Goal: Task Accomplishment & Management: Use online tool/utility

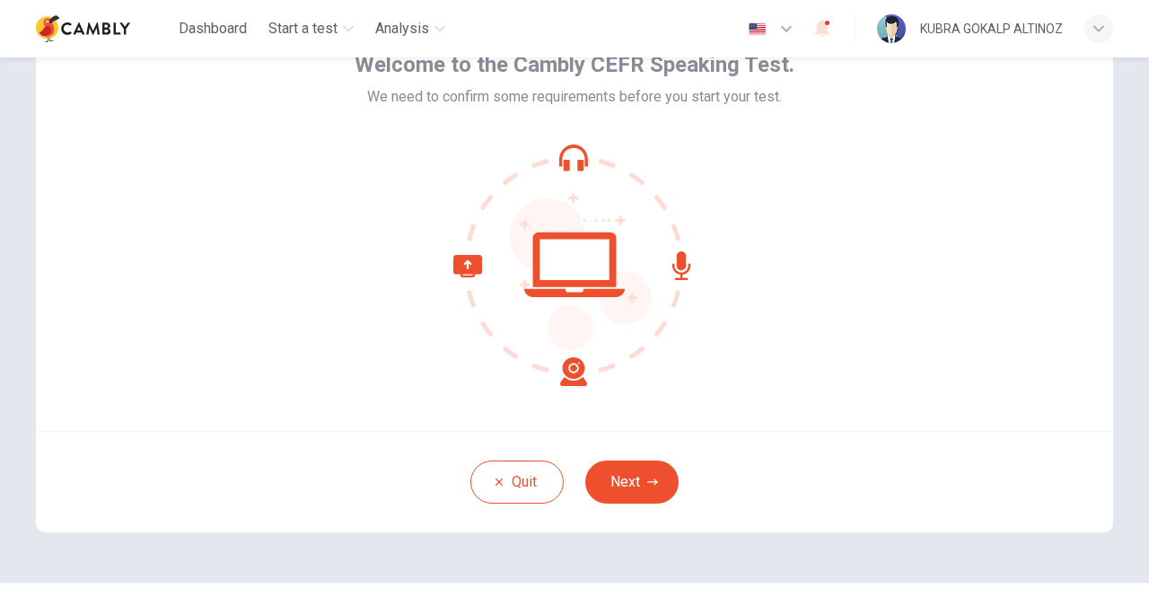
scroll to position [150, 0]
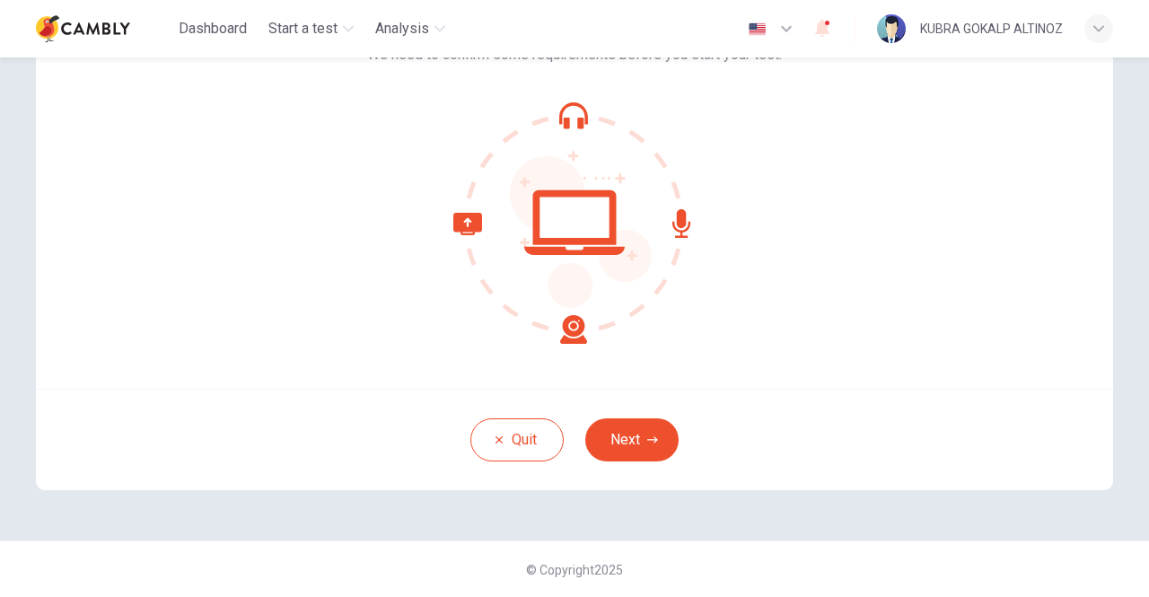
click at [566, 328] on icon at bounding box center [574, 222] width 242 height 242
click at [625, 437] on button "Next" at bounding box center [631, 439] width 93 height 43
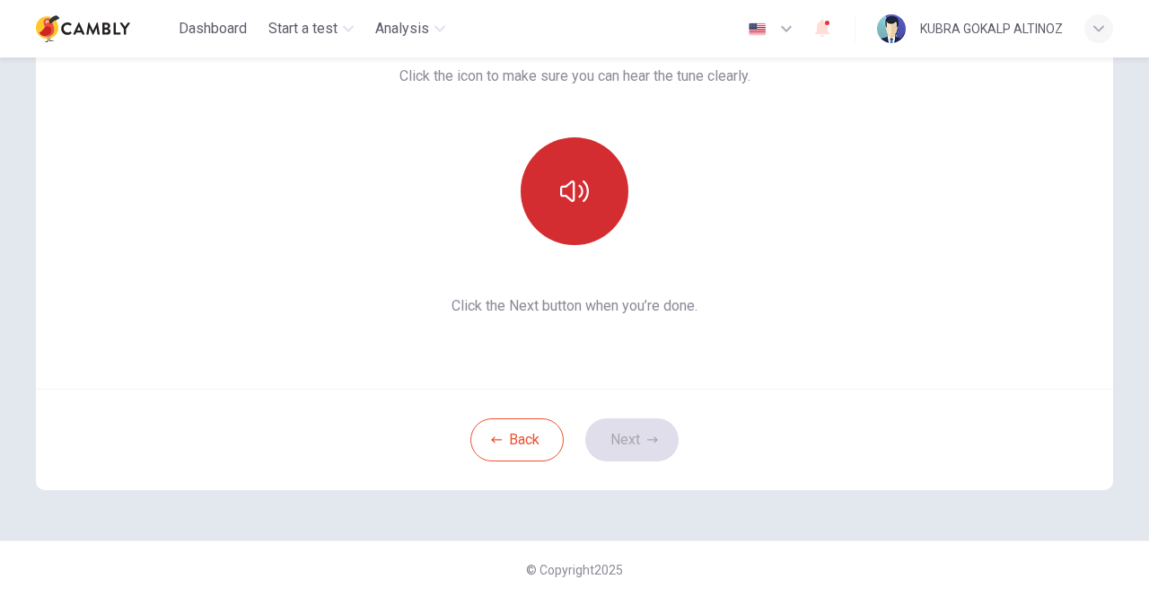
click at [560, 182] on icon "button" at bounding box center [574, 191] width 29 height 29
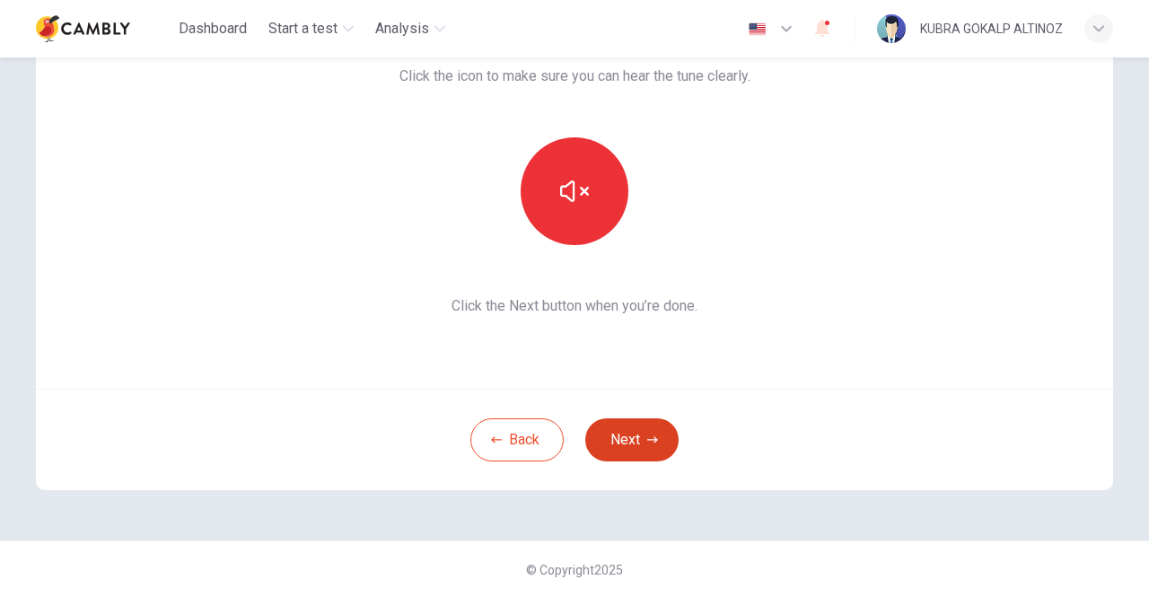
click at [630, 446] on button "Next" at bounding box center [631, 439] width 93 height 43
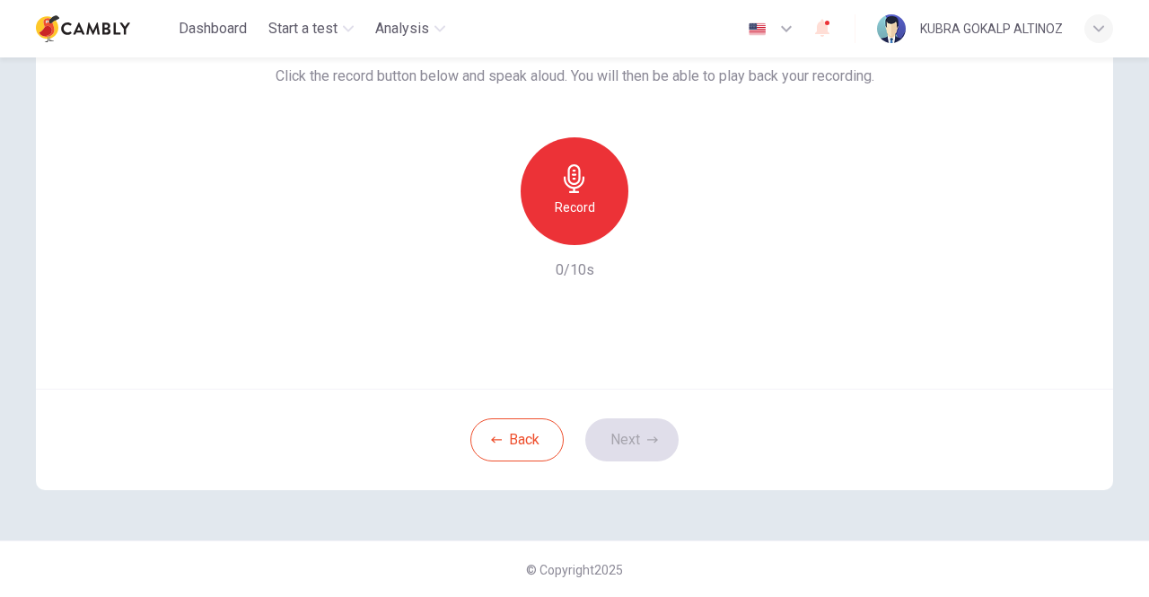
click at [571, 192] on icon "button" at bounding box center [574, 178] width 21 height 29
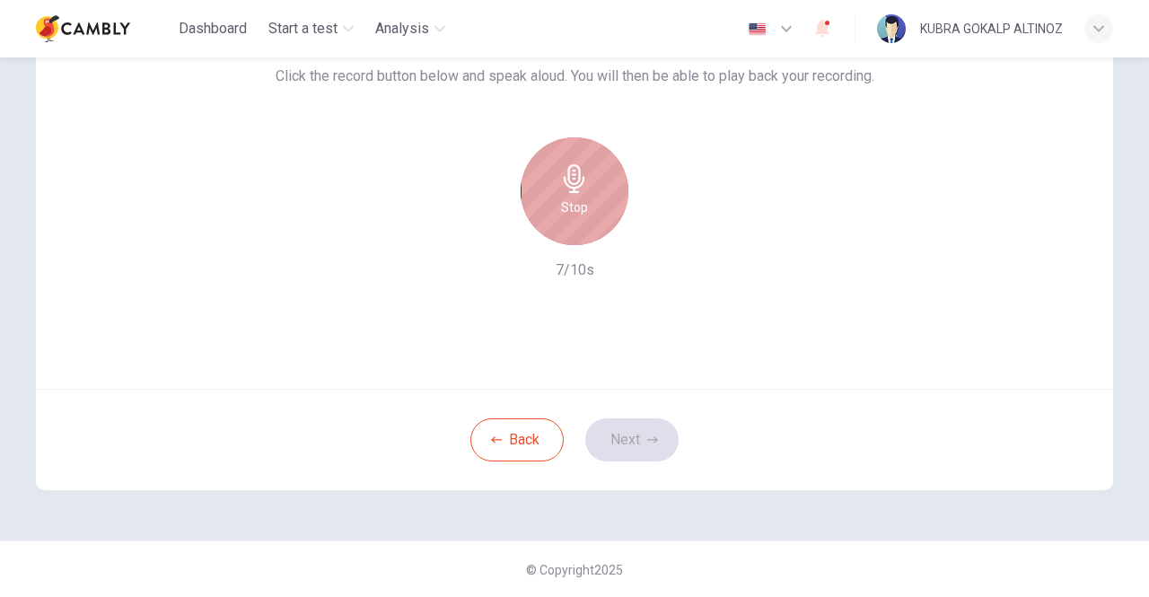
click at [573, 190] on icon "button" at bounding box center [574, 178] width 29 height 29
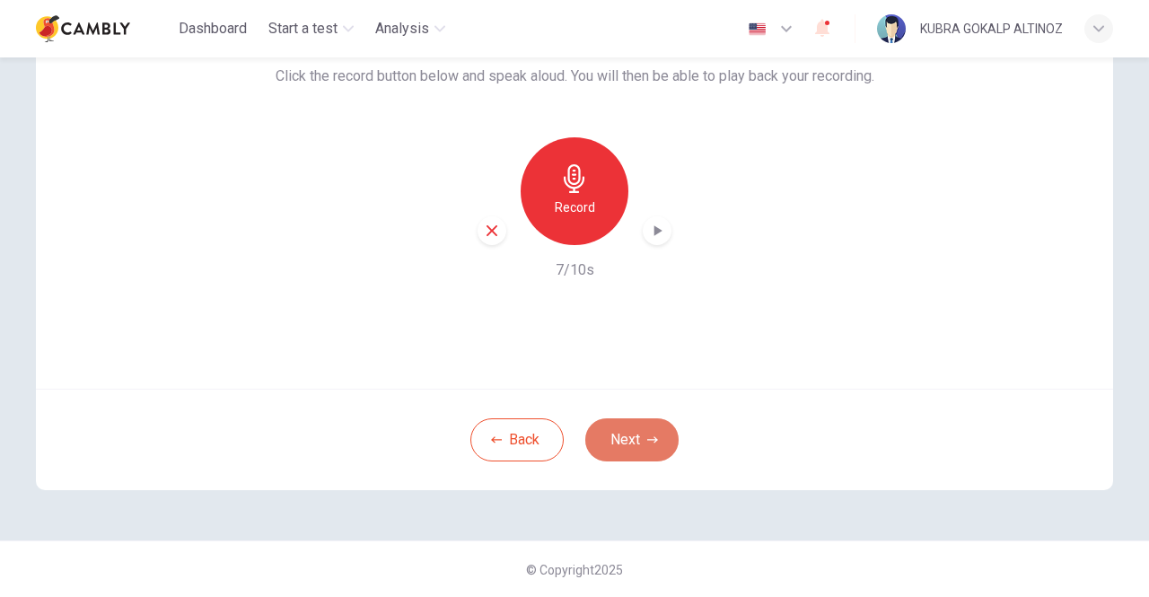
click at [633, 433] on button "Next" at bounding box center [631, 439] width 93 height 43
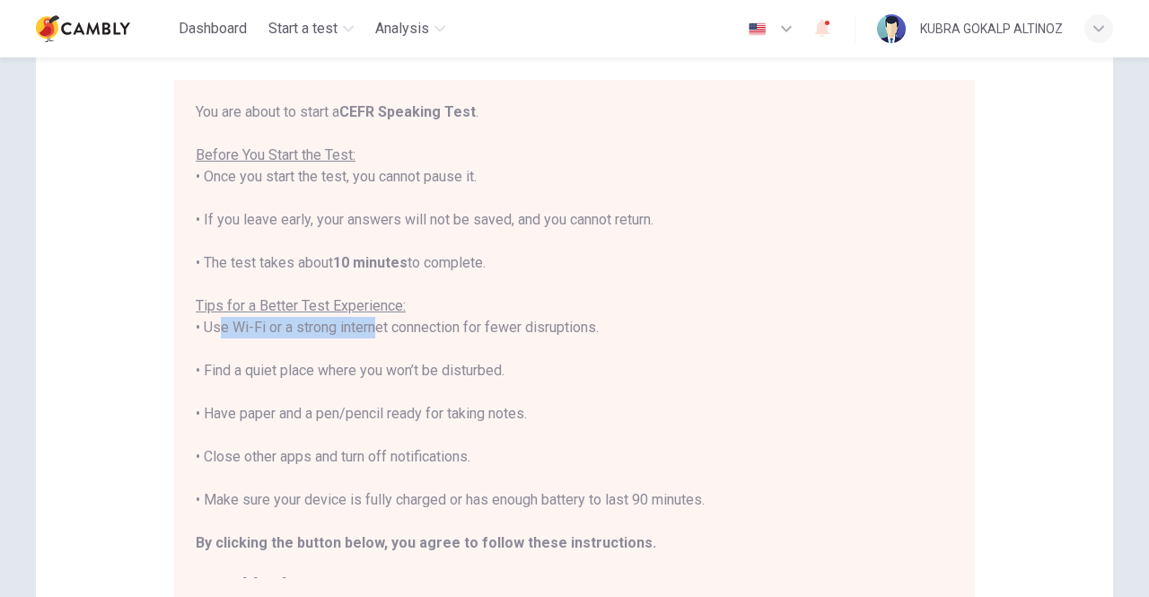
drag, startPoint x: 211, startPoint y: 329, endPoint x: 364, endPoint y: 329, distance: 153.5
click at [364, 329] on div "You are about to start a CEFR Speaking Test . Before You Start the Test: • Once…" at bounding box center [574, 348] width 757 height 495
drag, startPoint x: 379, startPoint y: 380, endPoint x: 300, endPoint y: 368, distance: 79.8
click at [378, 380] on div "You are about to start a CEFR Speaking Test . Before You Start the Test: • Once…" at bounding box center [574, 348] width 757 height 495
drag, startPoint x: 223, startPoint y: 371, endPoint x: 518, endPoint y: 369, distance: 295.2
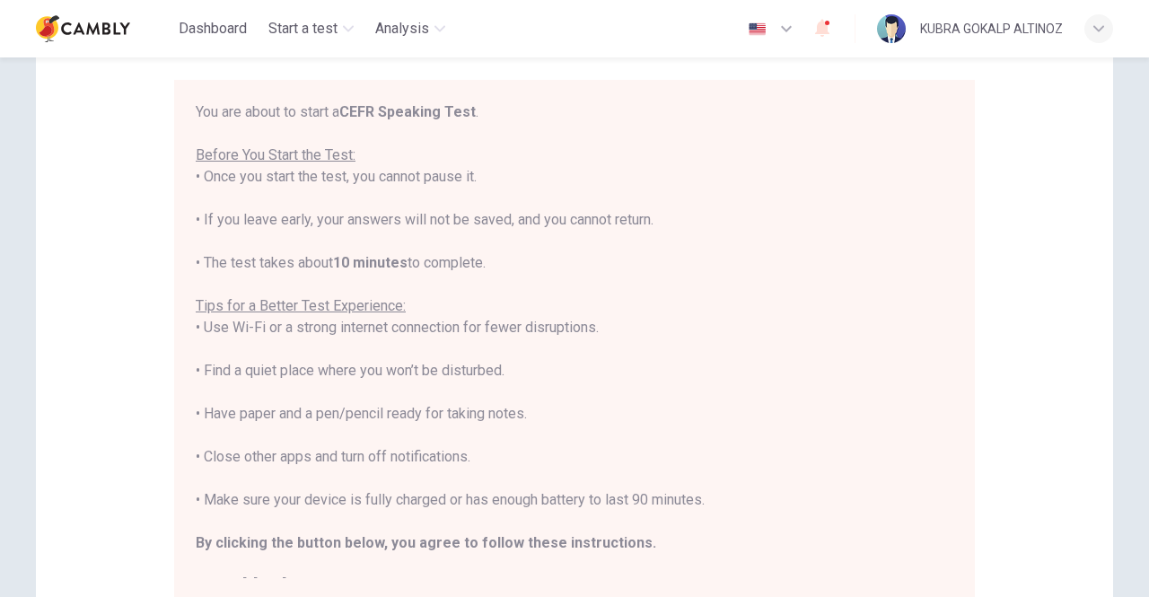
click at [518, 369] on div "You are about to start a CEFR Speaking Test . Before You Start the Test: • Once…" at bounding box center [574, 348] width 757 height 495
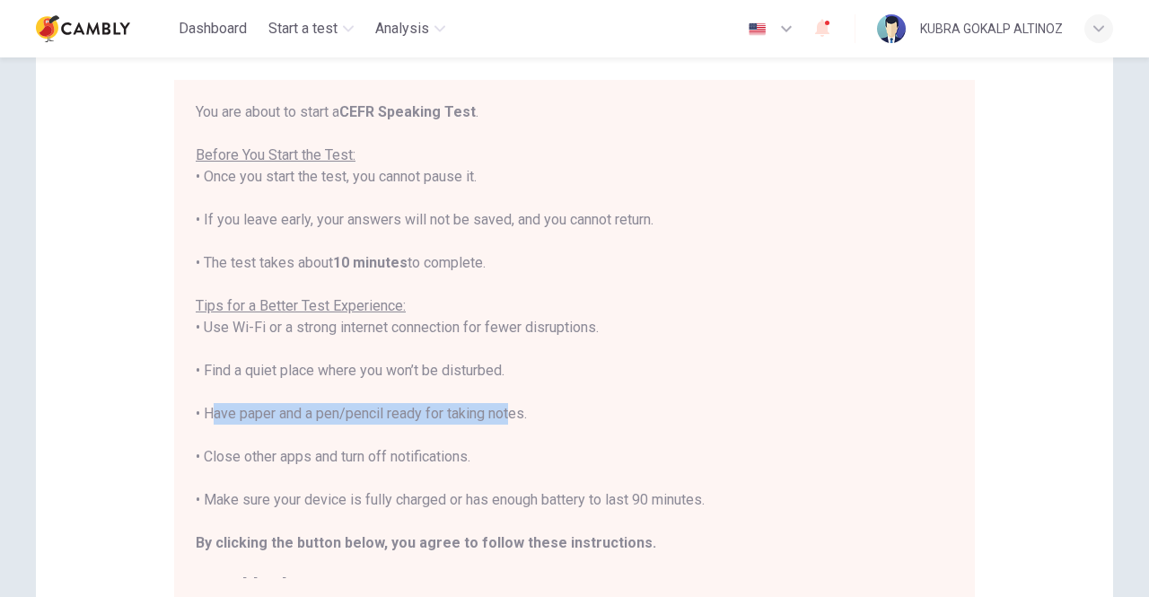
drag, startPoint x: 201, startPoint y: 415, endPoint x: 505, endPoint y: 411, distance: 304.2
click at [505, 411] on div "You are about to start a CEFR Speaking Test . Before You Start the Test: • Once…" at bounding box center [574, 348] width 757 height 495
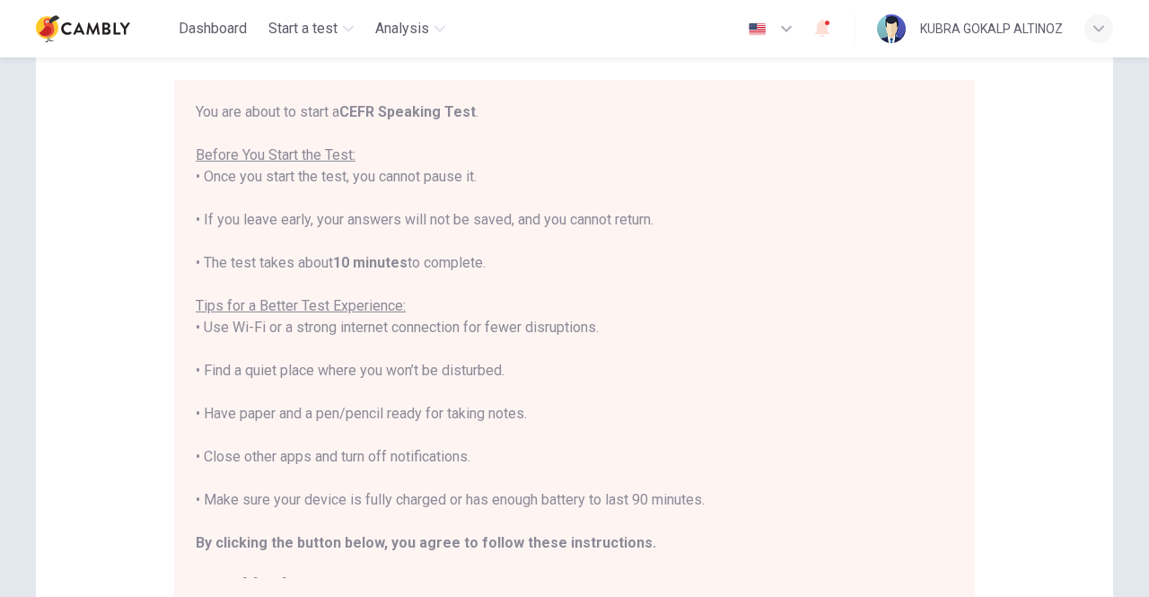
click at [547, 428] on div "You are about to start a CEFR Speaking Test . Before You Start the Test: • Once…" at bounding box center [574, 348] width 757 height 495
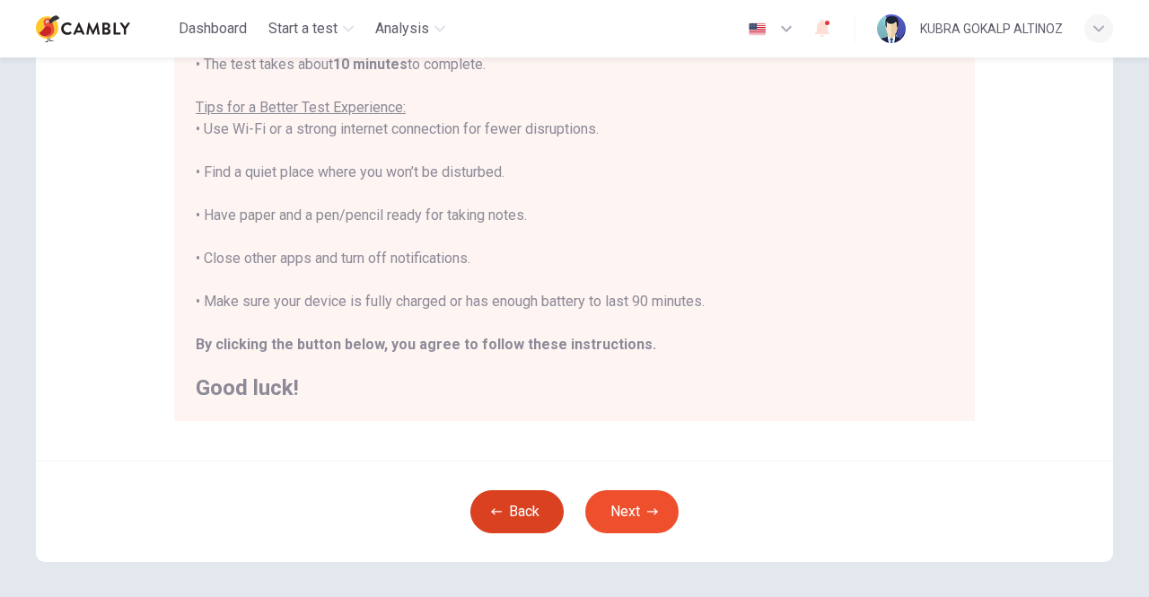
scroll to position [329, 0]
click at [632, 515] on button "Next" at bounding box center [631, 510] width 93 height 43
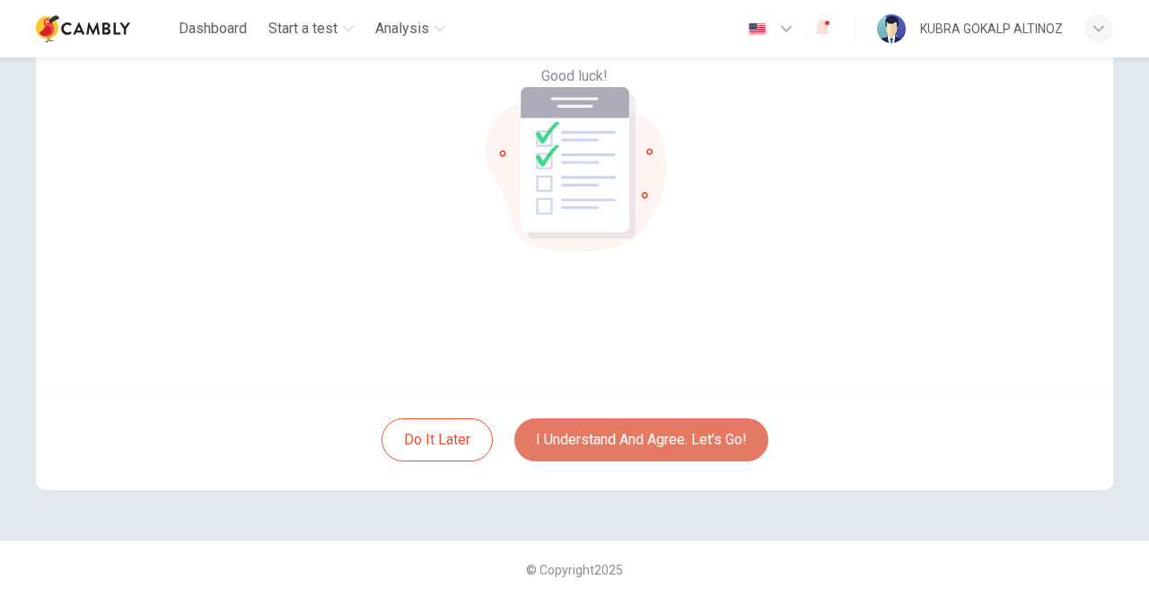
click at [686, 439] on button "I understand and agree. Let’s go!" at bounding box center [641, 439] width 254 height 43
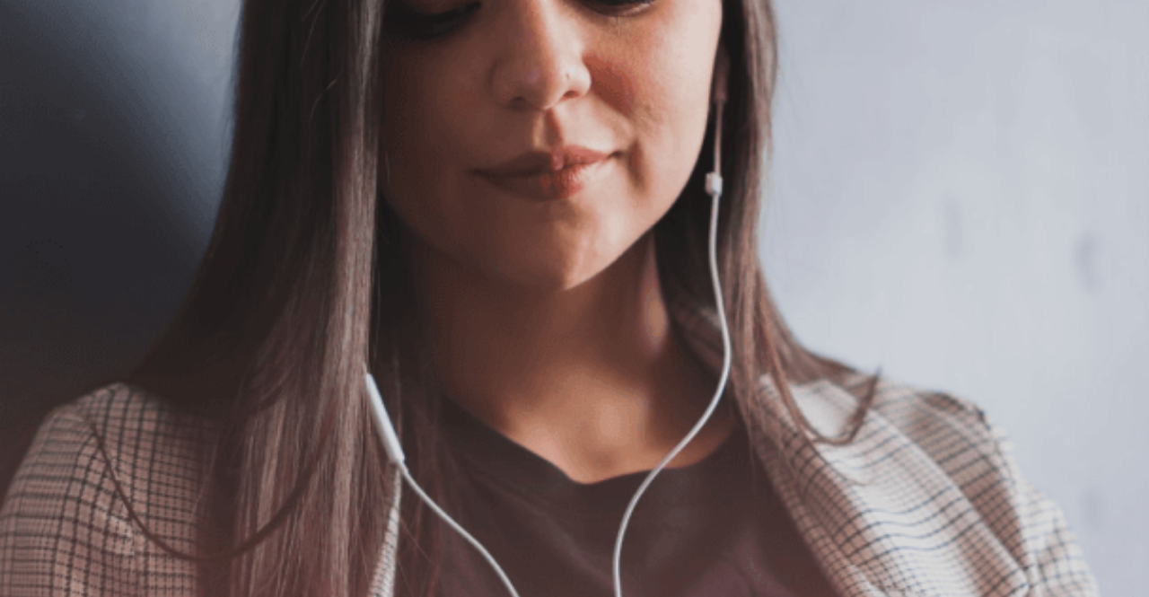
click at [51, 92] on button "Continue" at bounding box center [25, 125] width 51 height 67
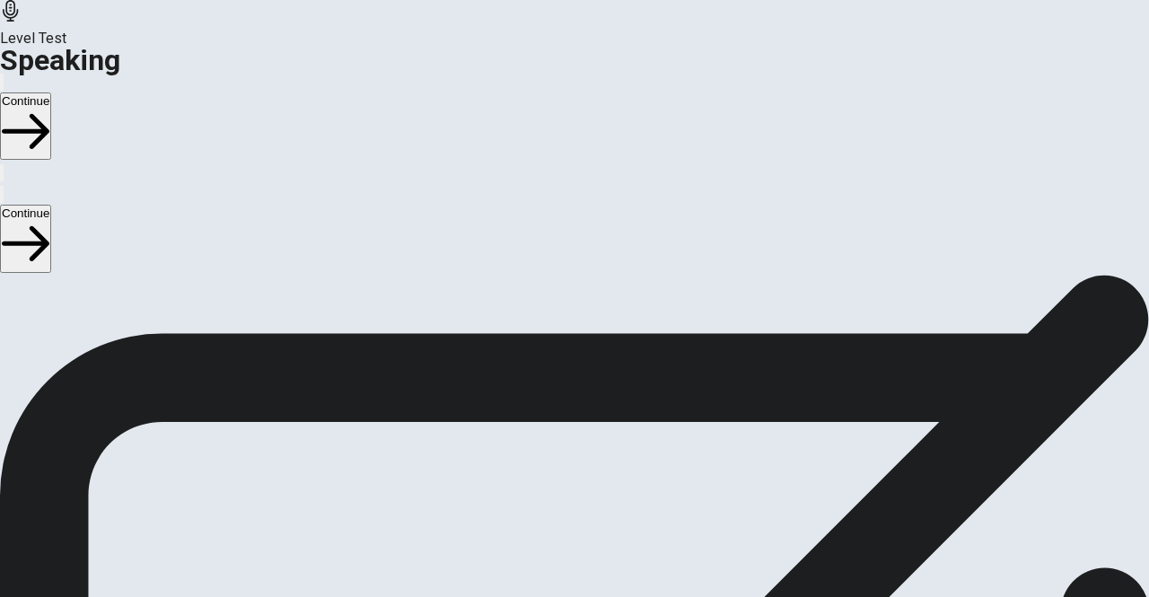
scroll to position [179, 0]
click at [607, 402] on div "Stop Recording" at bounding box center [575, 516] width 64 height 228
click at [572, 468] on icon "Play Audio" at bounding box center [563, 479] width 17 height 22
click at [664, 474] on div "00:00:02" at bounding box center [574, 391] width 1149 height 163
click at [51, 92] on button "Continue" at bounding box center [25, 125] width 51 height 67
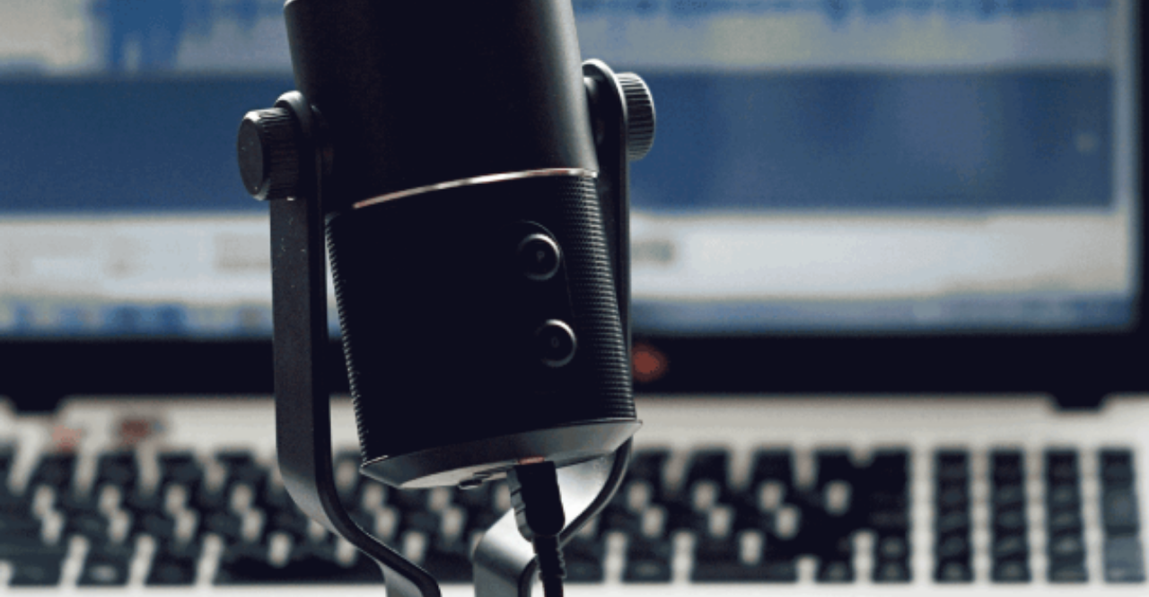
click at [51, 92] on button "Continue" at bounding box center [25, 125] width 51 height 67
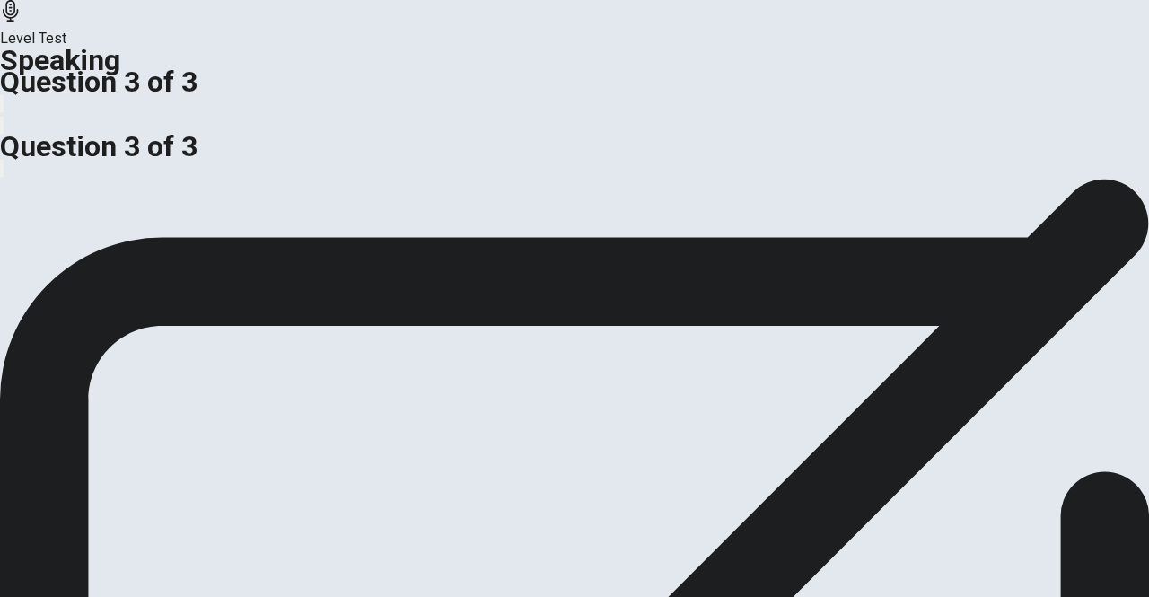
scroll to position [56, 0]
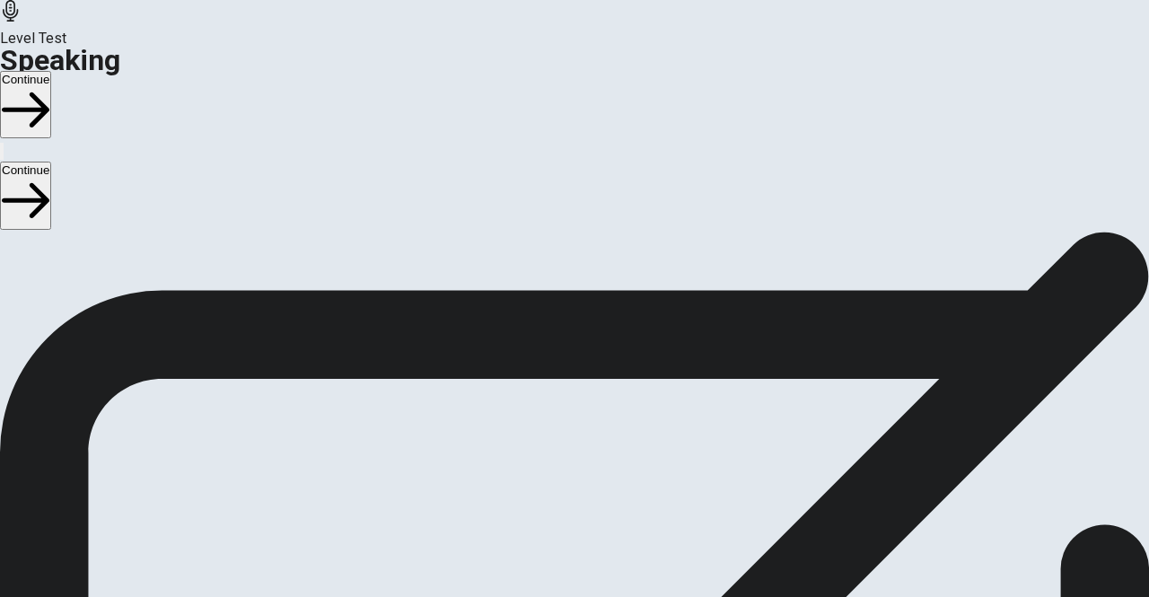
click at [51, 71] on button "Continue" at bounding box center [25, 104] width 51 height 67
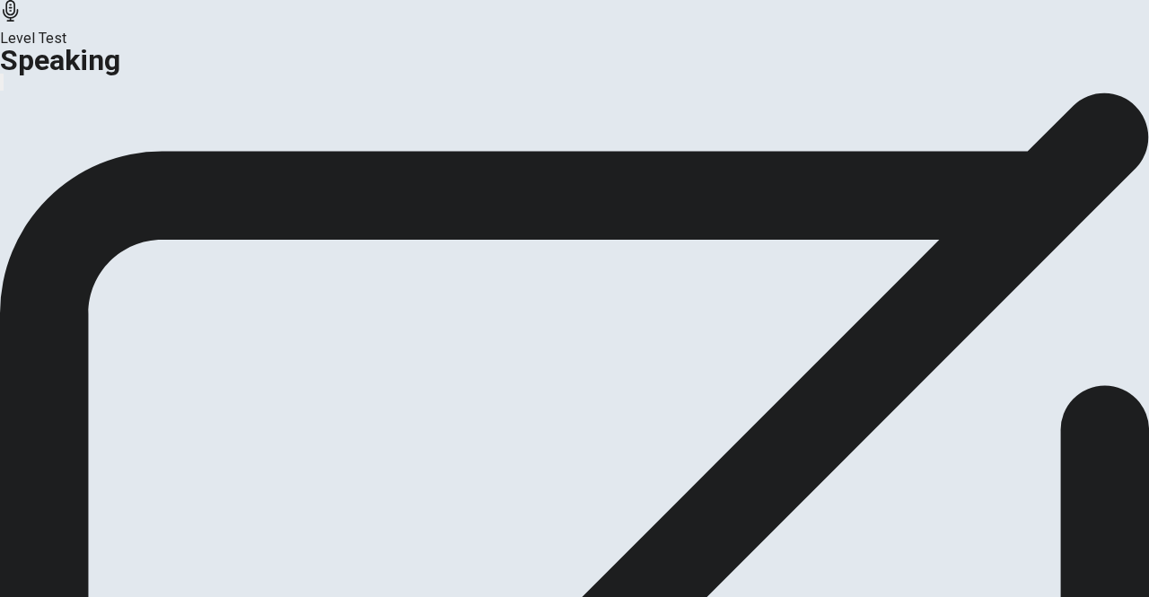
click at [143, 169] on button "Continue" at bounding box center [106, 156] width 73 height 24
